Goal: Transaction & Acquisition: Book appointment/travel/reservation

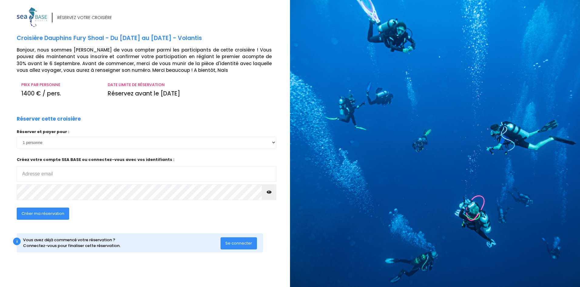
click at [78, 169] on input "email" at bounding box center [147, 174] width 260 height 16
click at [37, 174] on input "[PERSON_NAME]." at bounding box center [147, 174] width 260 height 16
click at [68, 172] on input "jean-sebastien." at bounding box center [147, 174] width 260 height 16
click at [42, 213] on span "Créer ma réservation" at bounding box center [43, 214] width 43 height 6
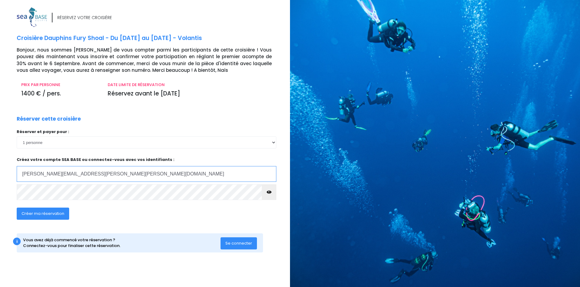
click at [89, 172] on input "[EMAIL_ADDRESS][DOMAIN_NAME]" at bounding box center [147, 174] width 260 height 16
type input "[EMAIL_ADDRESS][DOMAIN_NAME]"
click at [46, 215] on span "Créer ma réservation" at bounding box center [43, 214] width 43 height 6
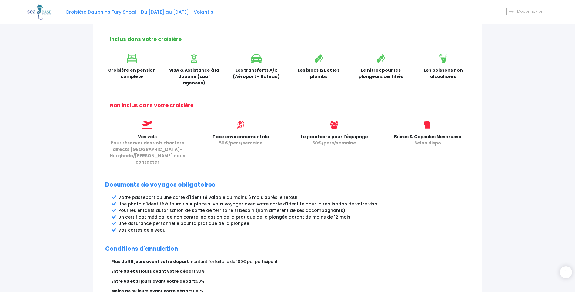
scroll to position [243, 0]
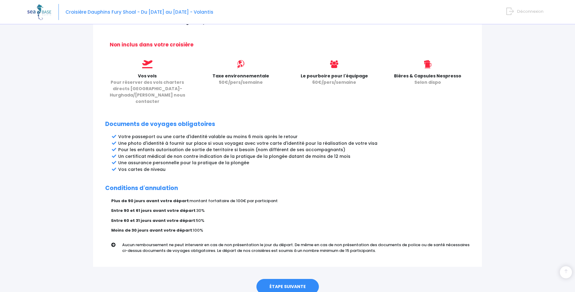
click at [283, 279] on link "ÉTAPE SUIVANTE" at bounding box center [287, 287] width 62 height 16
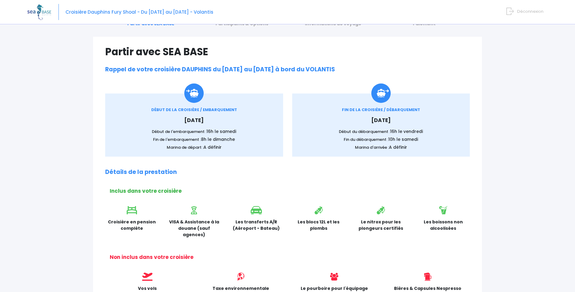
scroll to position [0, 0]
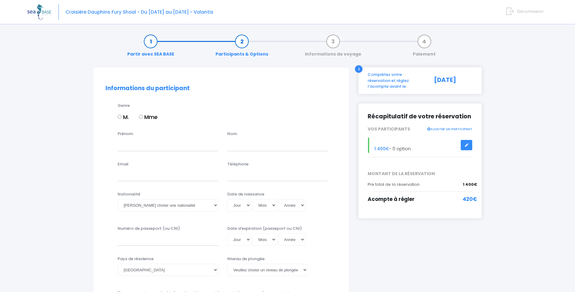
click at [120, 116] on input "M." at bounding box center [120, 117] width 4 height 4
radio input "true"
click at [140, 147] on input "Prénom" at bounding box center [168, 145] width 101 height 12
type input "[PERSON_NAME]"
click at [252, 148] on input "text" at bounding box center [277, 145] width 101 height 12
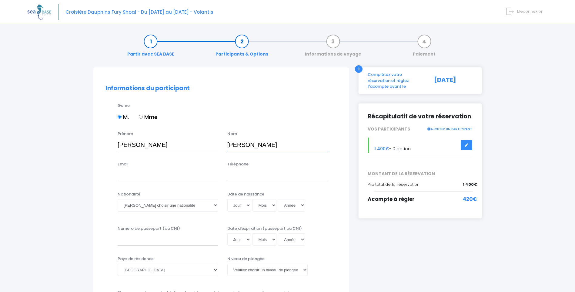
type input "[PERSON_NAME]"
click at [187, 176] on input "Email" at bounding box center [168, 175] width 101 height 12
type input "jean-sebastien.bertrand@ORANG"
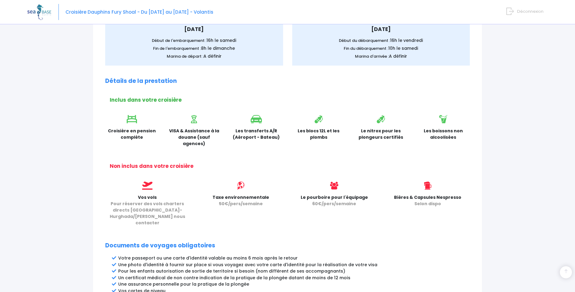
scroll to position [256, 0]
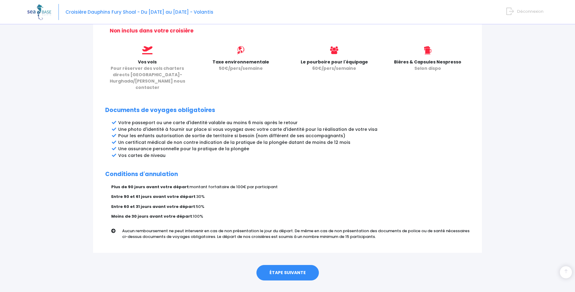
click at [280, 265] on link "ÉTAPE SUIVANTE" at bounding box center [287, 273] width 62 height 16
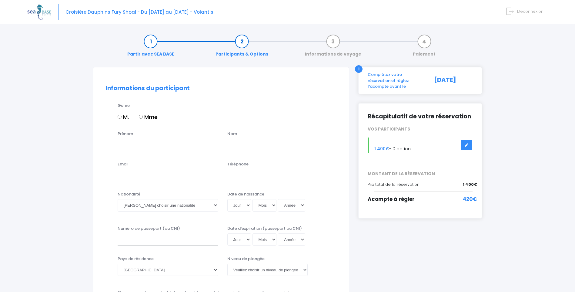
click at [122, 118] on label "M." at bounding box center [123, 117] width 11 height 8
click at [122, 118] on input "M." at bounding box center [120, 117] width 4 height 4
radio input "true"
click at [136, 151] on div "Prénom Nom" at bounding box center [221, 143] width 240 height 24
click at [139, 148] on input "Prénom" at bounding box center [168, 145] width 101 height 12
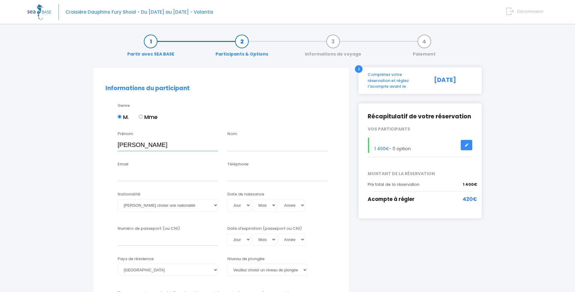
type input "[PERSON_NAME]"
click at [253, 145] on input "text" at bounding box center [277, 145] width 101 height 12
type input "BERTRAND"
click at [199, 169] on input "Email" at bounding box center [168, 175] width 101 height 12
click at [137, 174] on input "jean-sébastien.bertrand@orange.fr" at bounding box center [168, 175] width 101 height 12
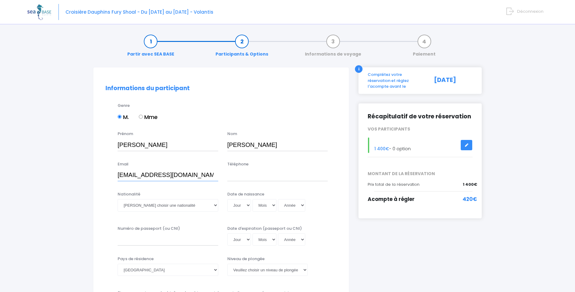
type input "jean-sebastien.bertrand@orange.fr"
click at [242, 174] on input "Téléphone" at bounding box center [277, 175] width 101 height 12
type input "07.81.94.80.09"
click at [216, 203] on select "Veuillez choisir une nationalité Afghane Albanaise Algerienne Allemande America…" at bounding box center [168, 205] width 101 height 12
select select "Française"
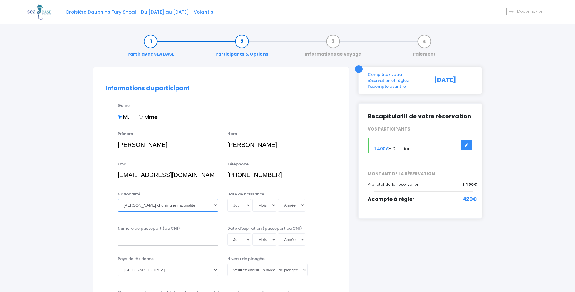
click at [118, 199] on select "Veuillez choisir une nationalité Afghane Albanaise Algerienne Allemande America…" at bounding box center [168, 205] width 101 height 12
click at [236, 204] on select "Jour 01 02 03 04 05 06 07 08 09 10 11 12 13 14 15 16 17 18 19 20 21 22 23 24 25…" at bounding box center [239, 205] width 24 height 12
select select "16"
click at [227, 199] on select "Jour 01 02 03 04 05 06 07 08 09 10 11 12 13 14 15 16 17 18 19 20 21 22 23 24 25…" at bounding box center [239, 205] width 24 height 12
click at [268, 204] on select "Mois 01 02 03 04 05 06 07 08 09 10 11 12" at bounding box center [265, 205] width 24 height 12
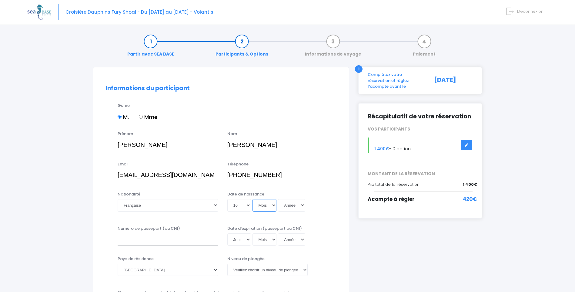
select select "05"
click at [253, 199] on select "Mois 01 02 03 04 05 06 07 08 09 10 11 12" at bounding box center [265, 205] width 24 height 12
click at [303, 202] on select "Année 2045 2044 2043 2042 2041 2040 2039 2038 2037 2036 2035 2034 2033 2032 203…" at bounding box center [291, 205] width 27 height 12
select select "1971"
click at [278, 199] on select "Année 2045 2044 2043 2042 2041 2040 2039 2038 2037 2036 2035 2034 2033 2032 203…" at bounding box center [291, 205] width 27 height 12
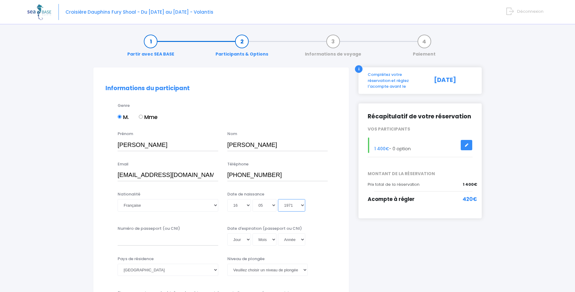
type input "1971-05-16"
click at [133, 239] on input "Numéro de passeport (ou CNI)" at bounding box center [168, 239] width 101 height 12
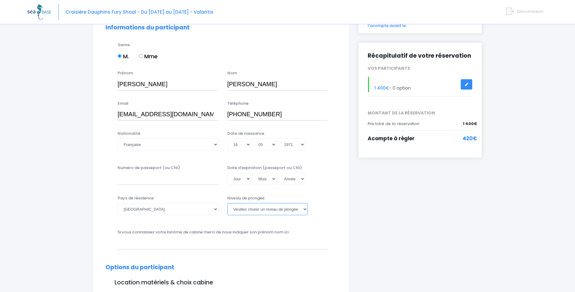
click at [304, 206] on select "Veuillez choisir un niveau de plongée Non plongeur Junior OW diver Adventure OW…" at bounding box center [267, 209] width 80 height 12
select select "N4"
click at [227, 203] on select "Veuillez choisir un niveau de plongée Non plongeur Junior OW diver Adventure OW…" at bounding box center [267, 209] width 80 height 12
click at [261, 243] on input "text" at bounding box center [223, 243] width 210 height 12
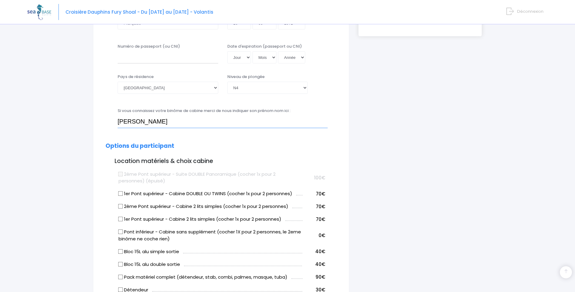
scroll to position [243, 0]
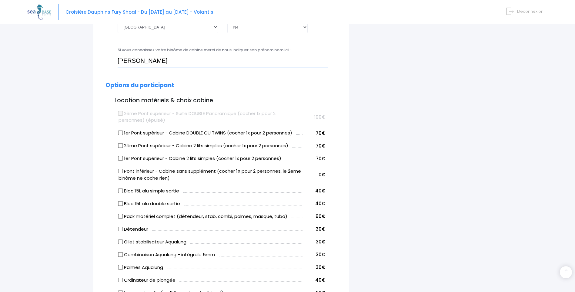
type input "Hossein"
click at [120, 204] on input "Bloc 15L alu double sortie" at bounding box center [120, 203] width 5 height 5
checkbox input "true"
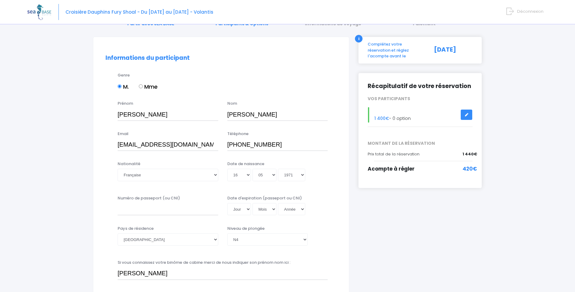
scroll to position [0, 0]
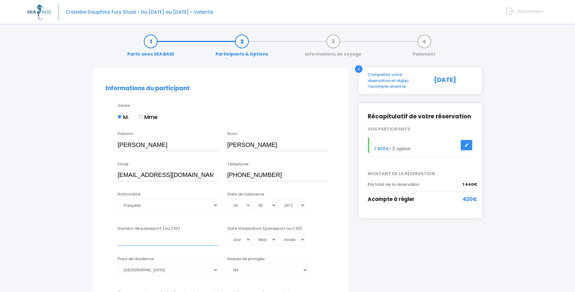
click at [153, 241] on input "Numéro de passeport (ou CNI)" at bounding box center [168, 239] width 101 height 12
type input "200567852436"
click at [233, 237] on select "Jour 01 02 03 04 05 06 07 08 09 10 11 12 13 14 15 16 17 18 19 20 21 22 23 24 25…" at bounding box center [239, 239] width 24 height 12
select select "26"
click at [257, 240] on select "Mois 01 02 03 04 05 06 07 08 09 10 11 12" at bounding box center [265, 239] width 24 height 12
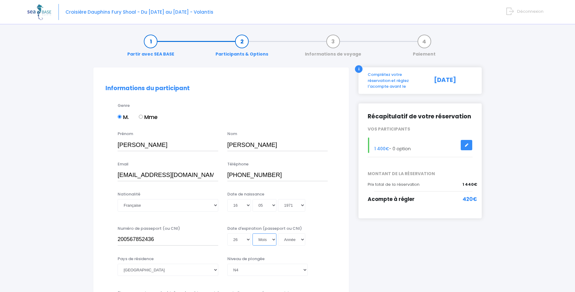
select select "05"
click at [283, 242] on select "Année 2045 2044 2043 2042 2041 2040 2039 2038 2037 2036 2035 2034 2033 2032 203…" at bounding box center [291, 239] width 27 height 12
select select "2035"
type input "2035-05-26"
click at [283, 242] on select "Année 2045 2044 2043 2042 2041 2040 2039 2038 2037 2036 2035 2034 2033 2032 203…" at bounding box center [291, 239] width 27 height 12
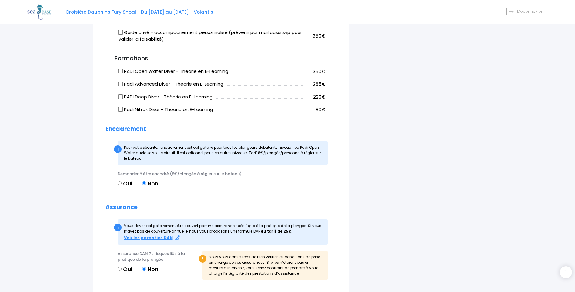
scroll to position [576, 0]
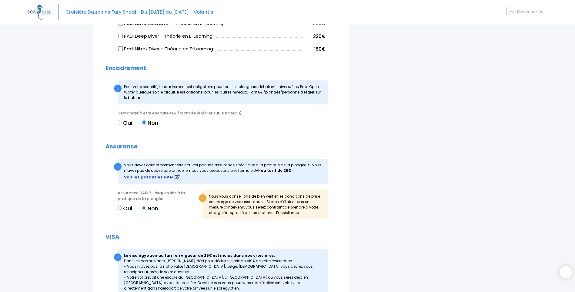
click at [152, 175] on strong "Voir les garanties DAN" at bounding box center [148, 177] width 49 height 6
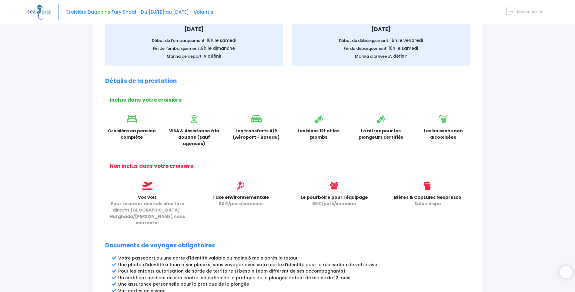
scroll to position [256, 0]
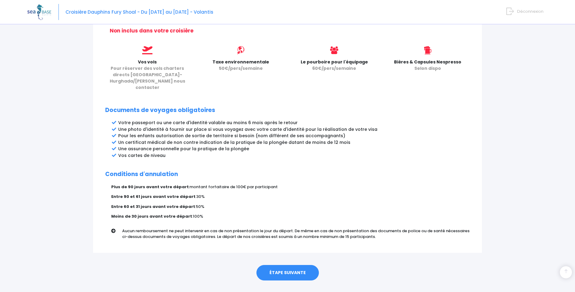
click at [290, 265] on link "ÉTAPE SUIVANTE" at bounding box center [287, 273] width 62 height 16
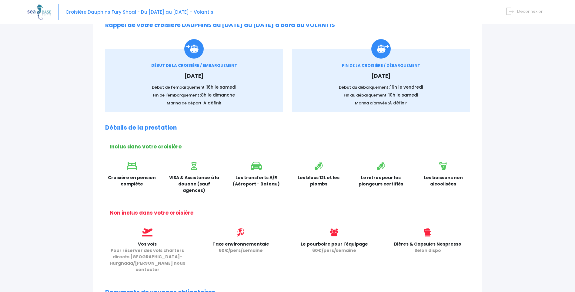
scroll to position [0, 0]
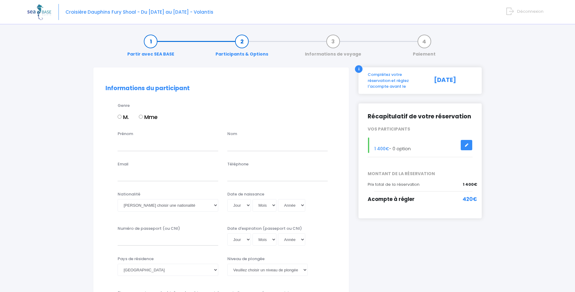
scroll to position [61, 0]
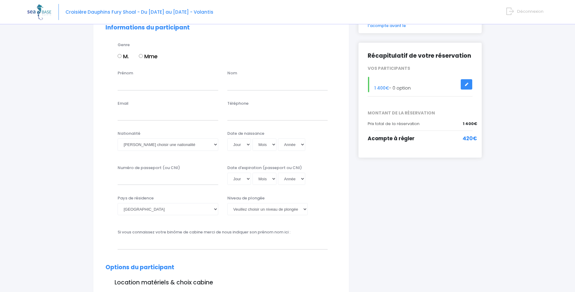
click at [120, 57] on input "M." at bounding box center [120, 56] width 4 height 4
radio input "true"
click at [139, 87] on input "Prénom" at bounding box center [168, 84] width 101 height 12
type input "j"
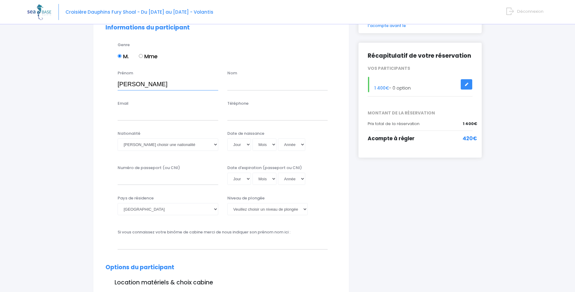
type input "[PERSON_NAME]"
click at [244, 82] on input "text" at bounding box center [277, 84] width 101 height 12
type input "[PERSON_NAME]"
click at [176, 109] on input "Email" at bounding box center [168, 114] width 101 height 12
click at [202, 116] on input "jean-sebastien.bertrand@distel.fr" at bounding box center [168, 114] width 101 height 12
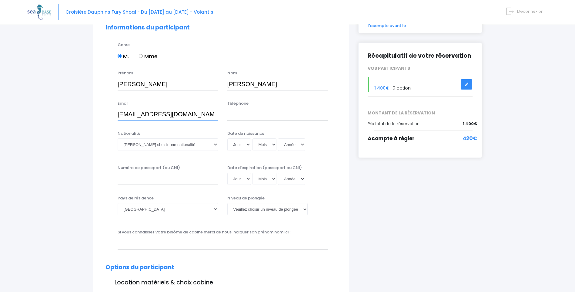
type input "jean-sebastien.bertrand@orange.fr"
click at [236, 117] on input "Téléphone" at bounding box center [277, 114] width 101 height 12
type input "07.81.94.80.09"
click at [216, 145] on select "Veuillez choisir une nationalité Afghane Albanaise Algerienne Allemande America…" at bounding box center [168, 144] width 101 height 12
select select "Française"
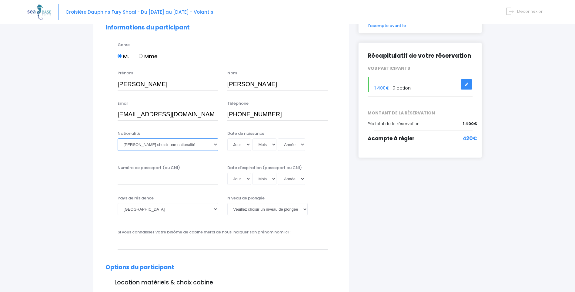
click at [118, 138] on select "Veuillez choisir une nationalité Afghane Albanaise Algerienne Allemande America…" at bounding box center [168, 144] width 101 height 12
click at [248, 143] on select "Jour 01 02 03 04 05 06 07 08 09 10 11 12 13 14 15 16 17 18 19 20 21 22 23 24 25…" at bounding box center [239, 144] width 24 height 12
select select "16"
click at [227, 138] on select "Jour 01 02 03 04 05 06 07 08 09 10 11 12 13 14 15 16 17 18 19 20 21 22 23 24 25…" at bounding box center [239, 144] width 24 height 12
click at [272, 143] on select "Mois 01 02 03 04 05 06 07 08 09 10 11 12" at bounding box center [265, 144] width 24 height 12
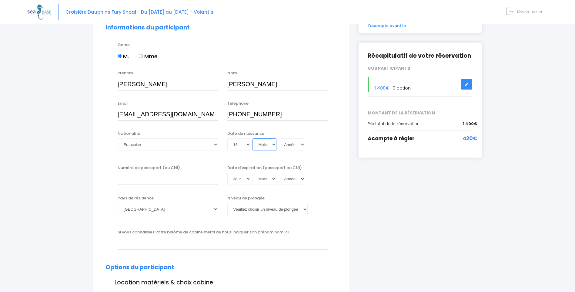
click at [273, 143] on select "Mois 01 02 03 04 05 06 07 08 09 10 11 12" at bounding box center [265, 144] width 24 height 12
click at [274, 144] on select "Mois 01 02 03 04 05 06 07 08 09 10 11 12" at bounding box center [265, 144] width 24 height 12
select select "05"
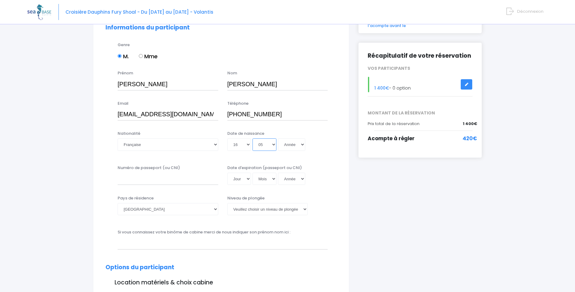
click at [253, 138] on select "Mois 01 02 03 04 05 06 07 08 09 10 11 12" at bounding box center [265, 144] width 24 height 12
click at [303, 143] on select "Année 2045 2044 2043 2042 2041 2040 2039 2038 2037 2036 2035 2034 2033 2032 203…" at bounding box center [291, 144] width 27 height 12
select select "1971"
click at [278, 138] on select "Année 2045 2044 2043 2042 2041 2040 2039 2038 2037 2036 2035 2034 2033 2032 203…" at bounding box center [291, 144] width 27 height 12
type input "1971-05-16"
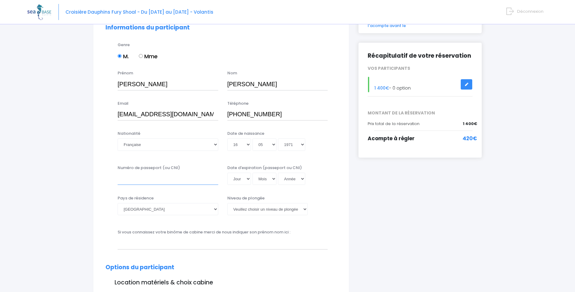
click at [166, 179] on input "Numéro de passeport (ou CNI)" at bounding box center [168, 179] width 101 height 12
type input "200567852436"
click at [247, 178] on select "Jour 01 02 03 04 05 06 07 08 09 10 11 12 13 14 15 16 17 18 19 20 21 22 23 24 25…" at bounding box center [239, 179] width 24 height 12
select select "26"
click at [227, 173] on select "Jour 01 02 03 04 05 06 07 08 09 10 11 12 13 14 15 16 17 18 19 20 21 22 23 24 25…" at bounding box center [239, 179] width 24 height 12
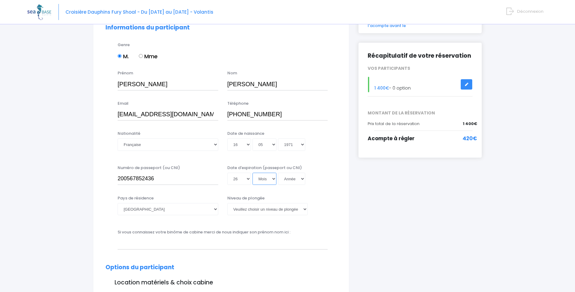
click at [273, 178] on select "Mois 01 02 03 04 05 06 07 08 09 10 11 12" at bounding box center [265, 179] width 24 height 12
select select "05"
click at [253, 173] on select "Mois 01 02 03 04 05 06 07 08 09 10 11 12" at bounding box center [265, 179] width 24 height 12
click at [303, 177] on select "Année 2045 2044 2043 2042 2041 2040 2039 2038 2037 2036 2035 2034 2033 2032 203…" at bounding box center [291, 179] width 27 height 12
select select "2035"
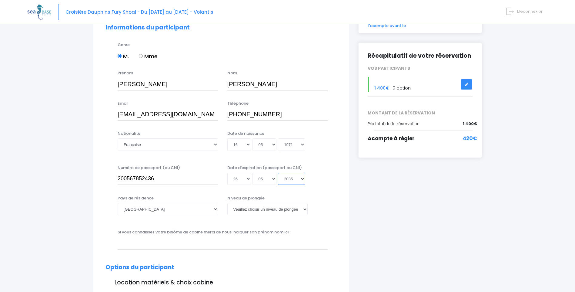
click at [278, 173] on select "Année 2045 2044 2043 2042 2041 2040 2039 2038 2037 2036 2035 2034 2033 2032 203…" at bounding box center [291, 179] width 27 height 12
type input "2035-05-26"
click at [305, 209] on select "Veuillez choisir un niveau de plongée Non plongeur Junior OW diver Adventure OW…" at bounding box center [267, 209] width 80 height 12
select select "N4"
click at [227, 203] on select "Veuillez choisir un niveau de plongée Non plongeur Junior OW diver Adventure OW…" at bounding box center [267, 209] width 80 height 12
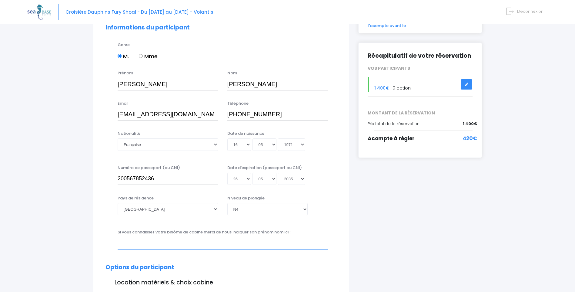
click at [177, 244] on input "text" at bounding box center [223, 243] width 210 height 12
type input "h"
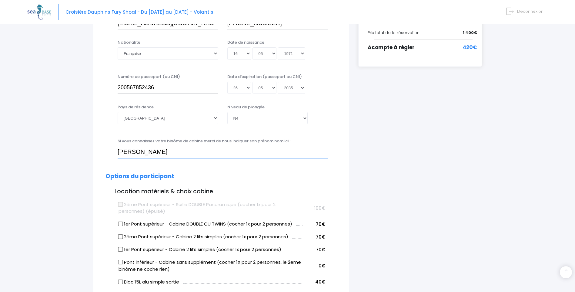
scroll to position [243, 0]
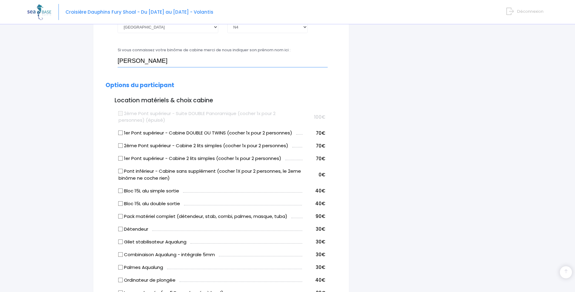
type input "Hossein"
click at [126, 204] on label "Bloc 15L alu double sortie" at bounding box center [150, 203] width 62 height 7
click at [123, 204] on input "Bloc 15L alu double sortie" at bounding box center [120, 203] width 5 height 5
checkbox input "true"
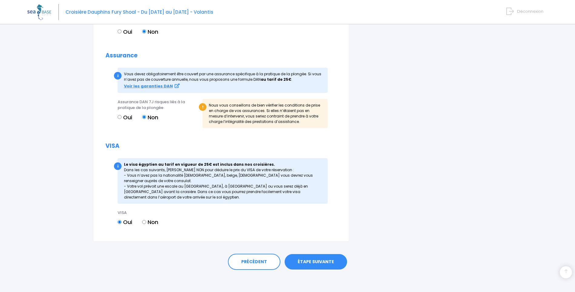
scroll to position [669, 0]
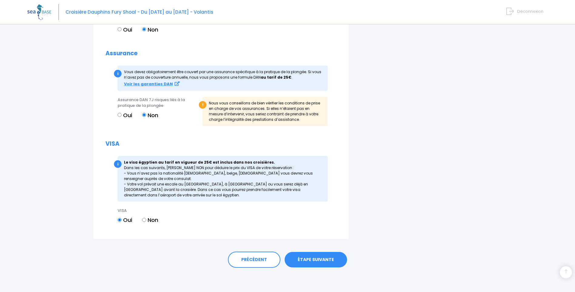
click at [322, 257] on link "ÉTAPE SUIVANTE" at bounding box center [316, 260] width 62 height 16
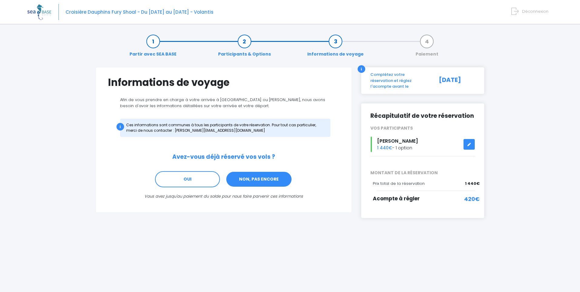
click at [258, 180] on link "NON, PAS ENCORE" at bounding box center [259, 179] width 66 height 16
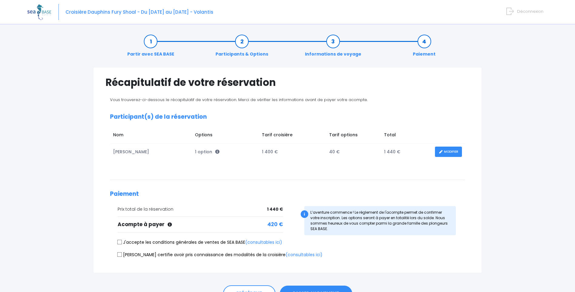
scroll to position [34, 0]
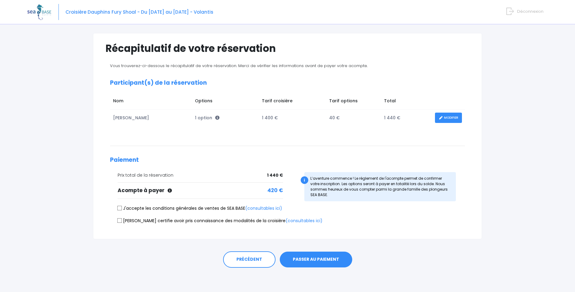
click at [120, 209] on input "J'accepte les conditions générales de ventes de SEA BASE (consultables ici)" at bounding box center [119, 208] width 5 height 5
checkbox input "true"
click at [119, 223] on input "[PERSON_NAME] certifie avoir pris connaissance des modalités de la croisière (c…" at bounding box center [119, 220] width 5 height 5
checkbox input "true"
click at [313, 260] on button "PASSER AU PAIEMENT" at bounding box center [316, 259] width 72 height 16
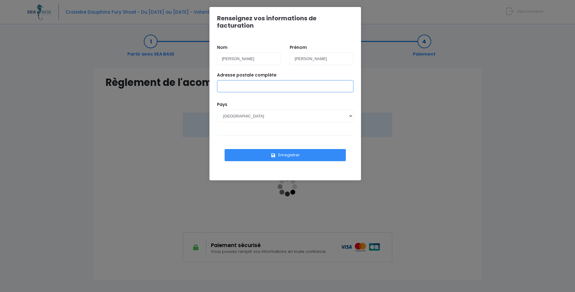
click at [269, 80] on input "Adresse postale complète" at bounding box center [285, 86] width 136 height 12
type input "[STREET_ADDRESS]"
click at [289, 149] on button "Enregistrer" at bounding box center [285, 155] width 121 height 12
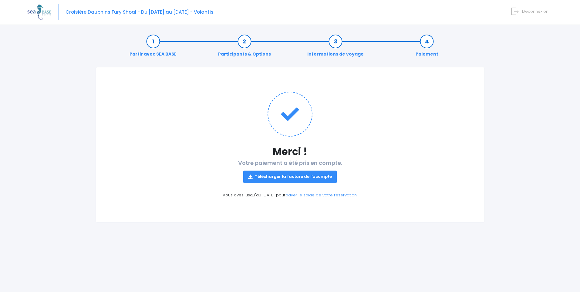
click at [305, 177] on link "Télécharger la facture de l'acompte" at bounding box center [289, 176] width 93 height 12
